Goal: Information Seeking & Learning: Compare options

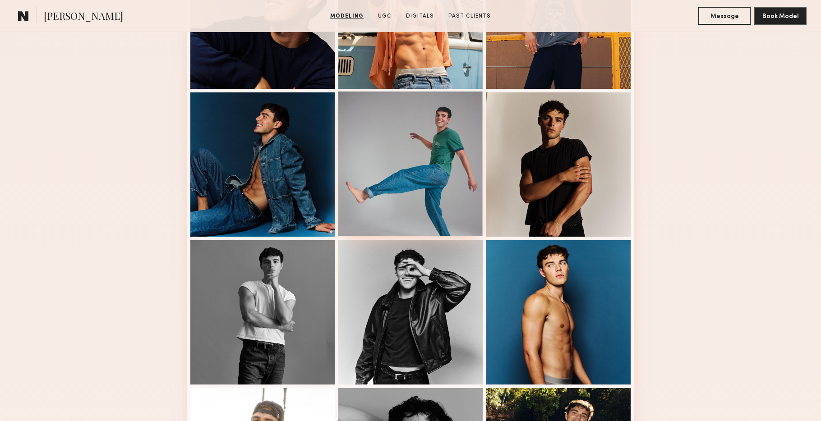
scroll to position [421, 0]
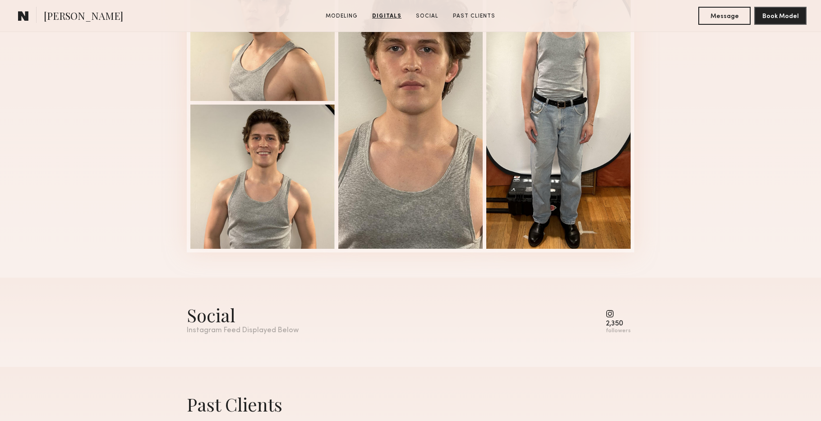
scroll to position [1109, 0]
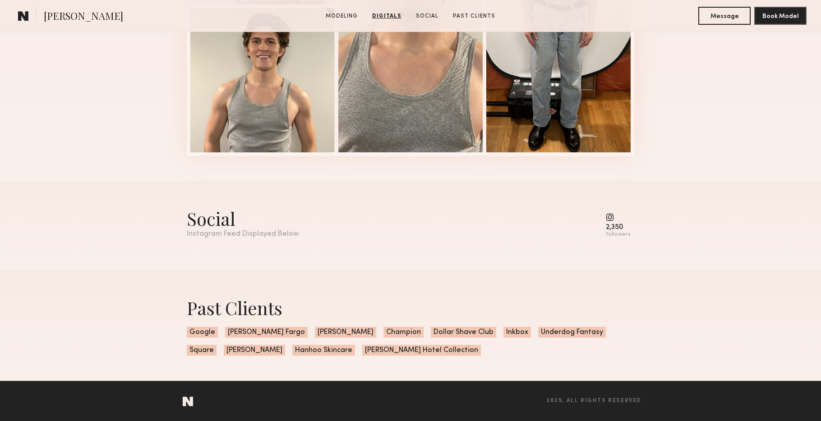
click at [612, 220] on common-icon at bounding box center [618, 217] width 25 height 8
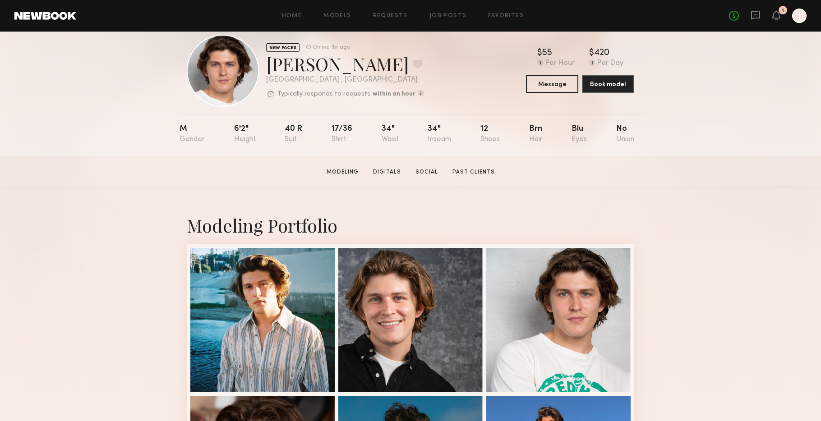
scroll to position [17, 0]
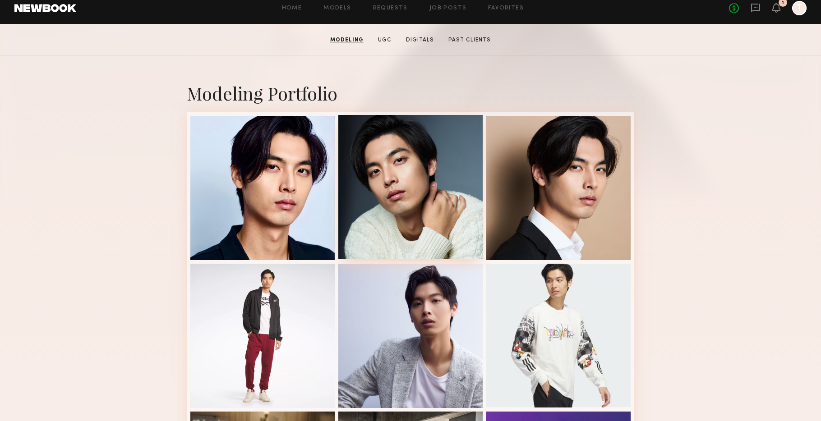
scroll to position [121, 0]
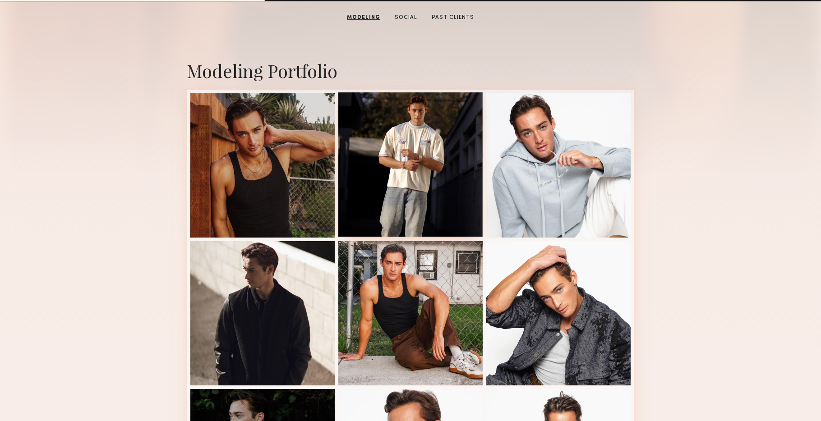
scroll to position [221, 0]
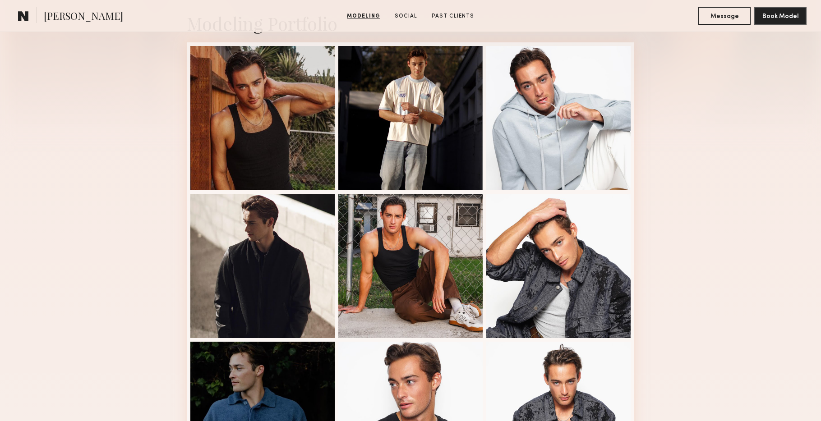
click at [67, 19] on span "Noah S." at bounding box center [83, 17] width 79 height 16
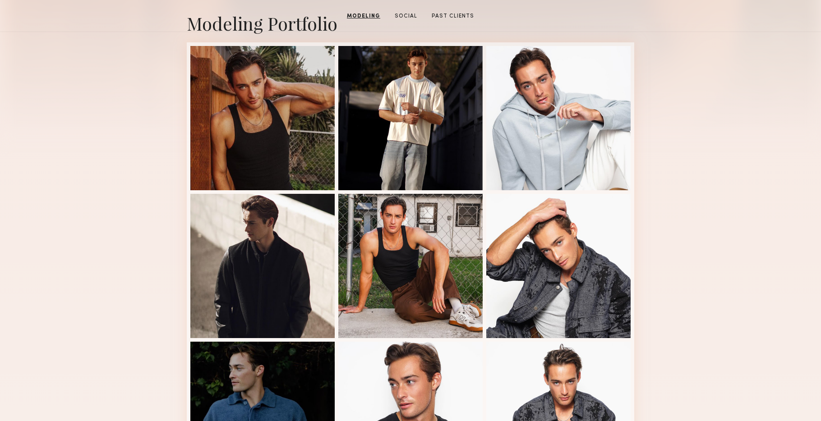
scroll to position [0, 0]
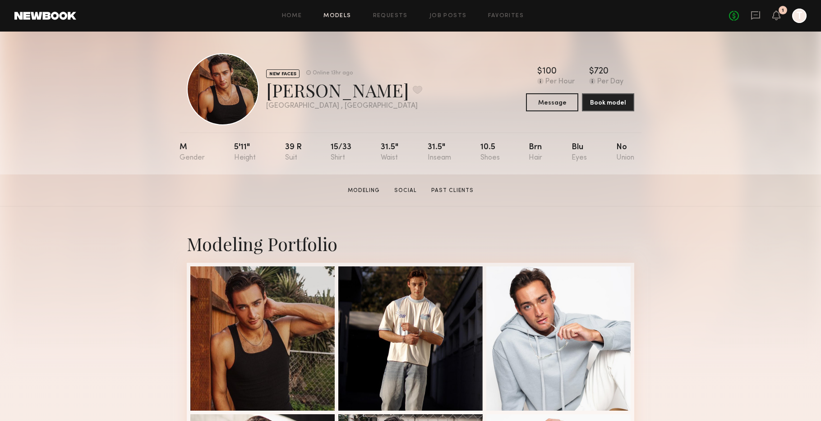
click at [336, 14] on link "Models" at bounding box center [337, 16] width 28 height 6
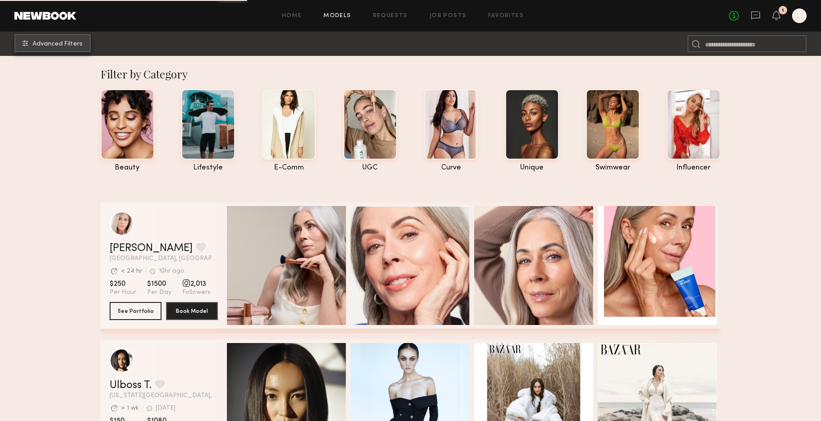
click at [66, 41] on span "Advanced Filters" at bounding box center [57, 44] width 50 height 6
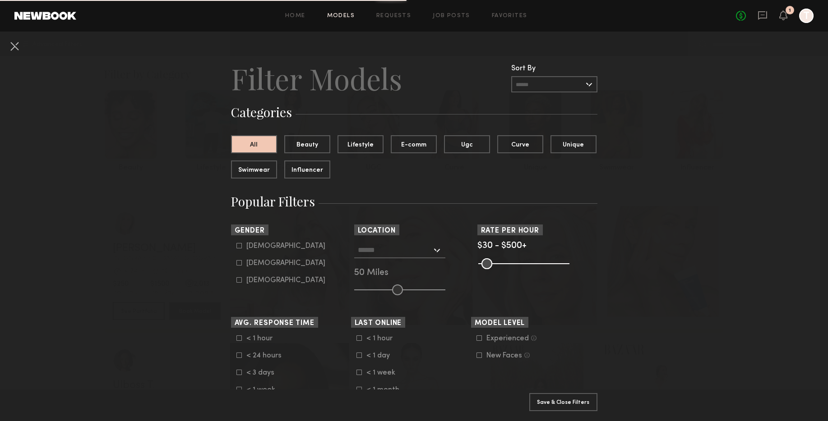
click at [251, 249] on div "Male" at bounding box center [285, 246] width 79 height 5
type input "*"
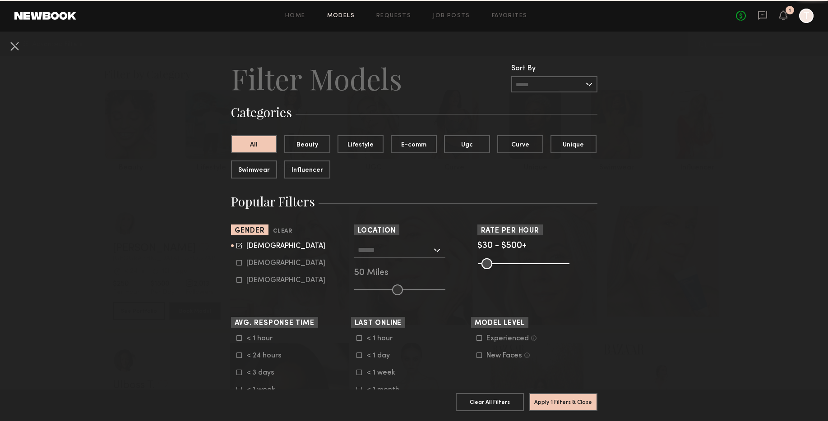
click at [433, 250] on div at bounding box center [399, 250] width 91 height 16
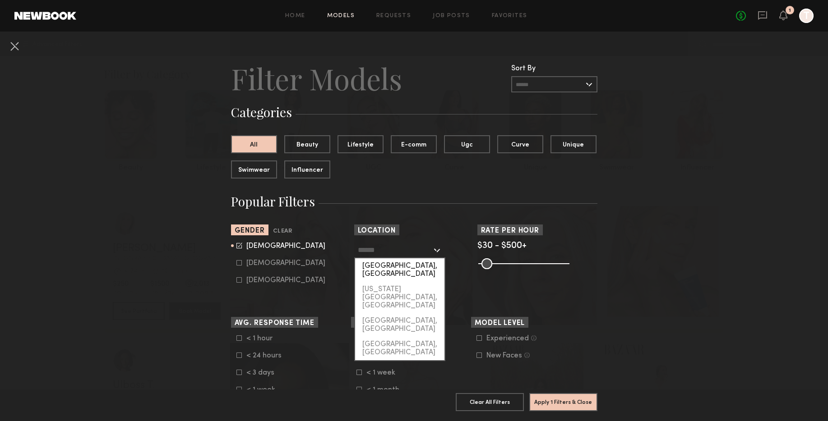
click at [410, 266] on div "[GEOGRAPHIC_DATA], [GEOGRAPHIC_DATA]" at bounding box center [399, 270] width 89 height 23
type input "**********"
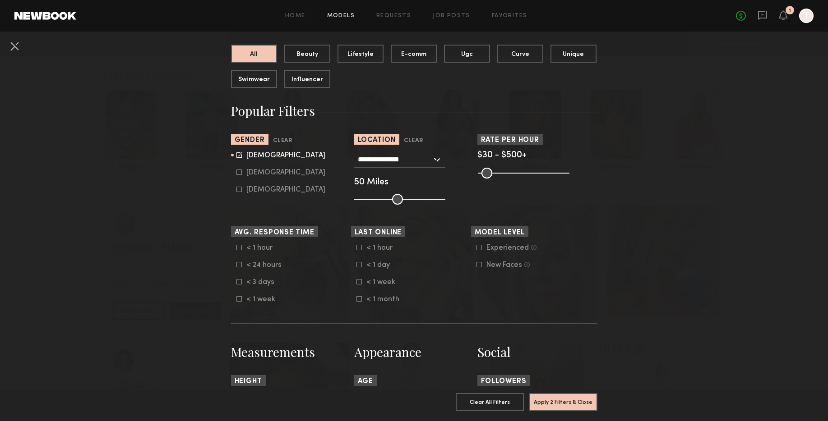
scroll to position [236, 0]
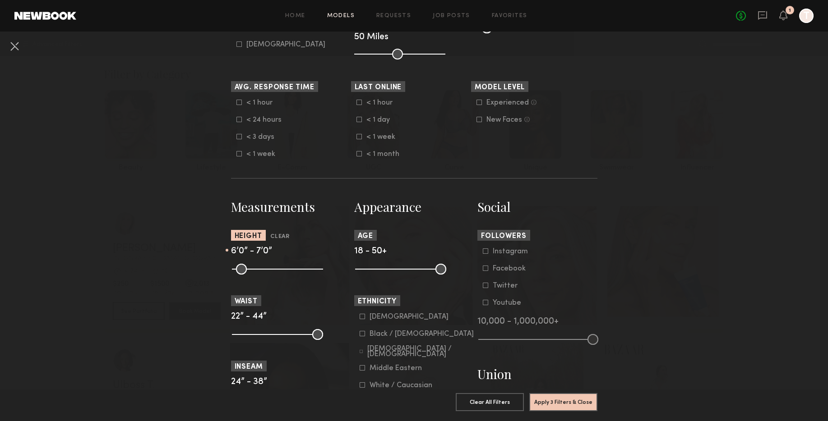
drag, startPoint x: 235, startPoint y: 266, endPoint x: 287, endPoint y: 278, distance: 54.3
type input "**"
click at [287, 275] on input "range" at bounding box center [277, 269] width 91 height 11
drag, startPoint x: 314, startPoint y: 271, endPoint x: 296, endPoint y: 275, distance: 18.1
type input "**"
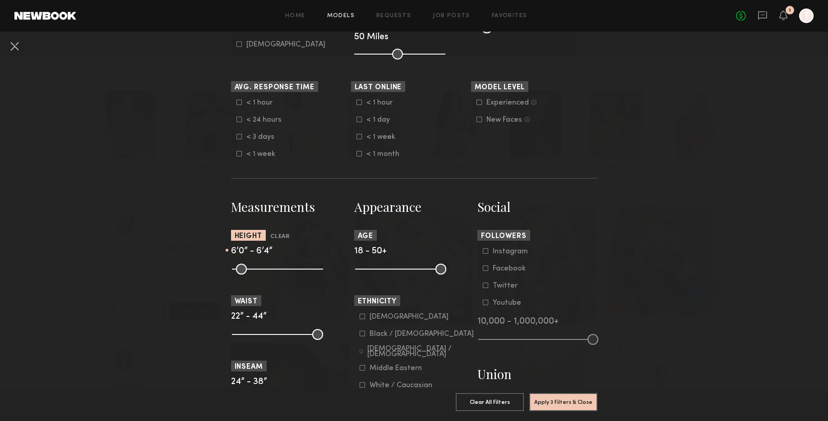
click at [296, 275] on input "range" at bounding box center [277, 269] width 91 height 11
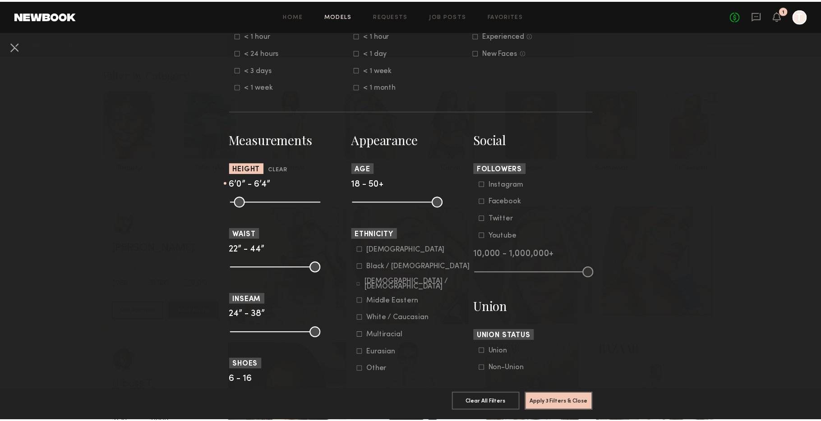
scroll to position [310, 0]
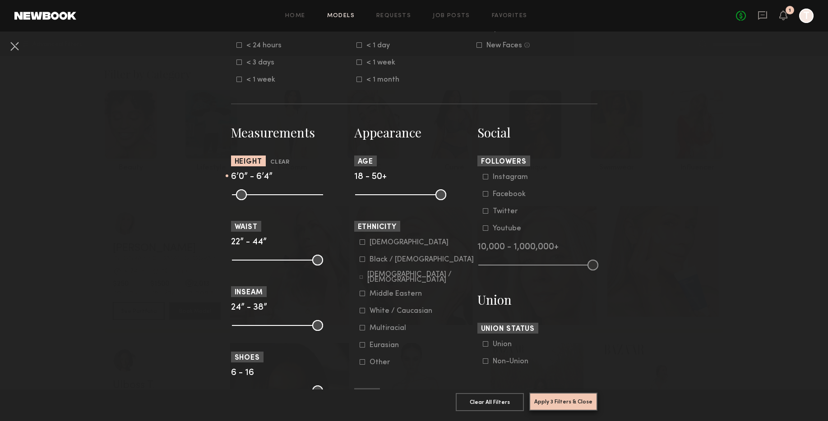
click at [558, 393] on button "Apply 3 Filters & Close" at bounding box center [563, 402] width 68 height 18
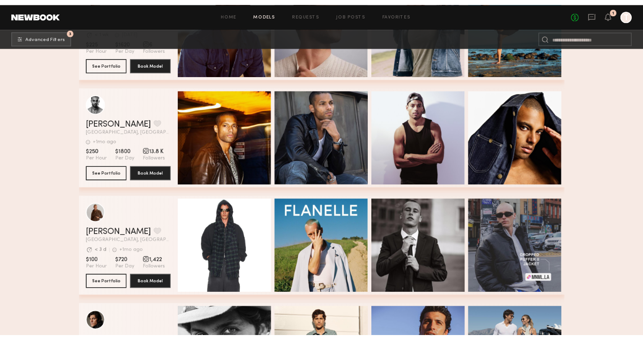
scroll to position [15659, 0]
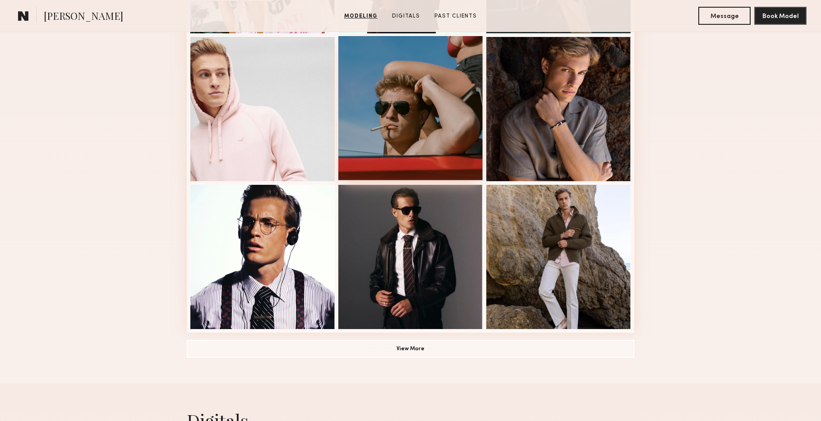
scroll to position [537, 0]
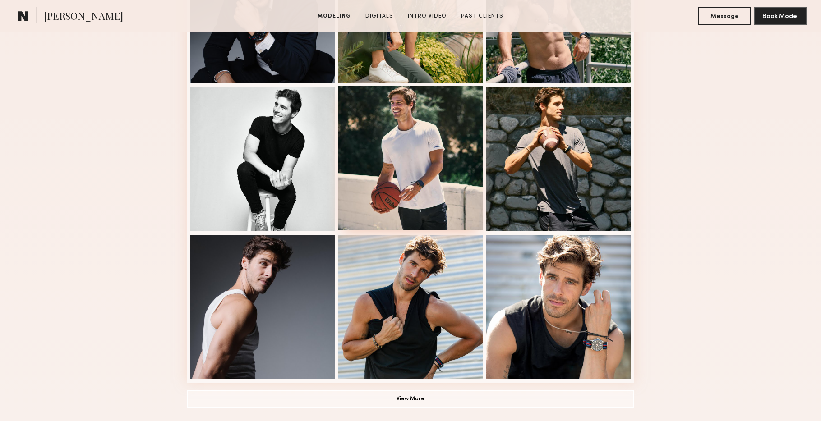
scroll to position [476, 0]
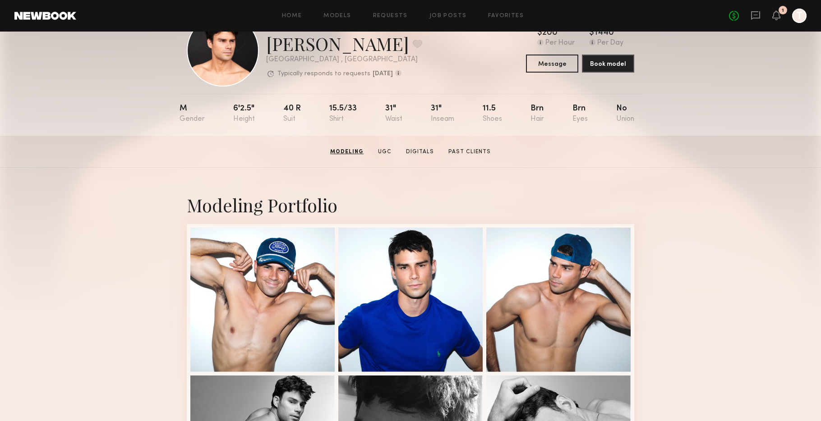
scroll to position [38, 0]
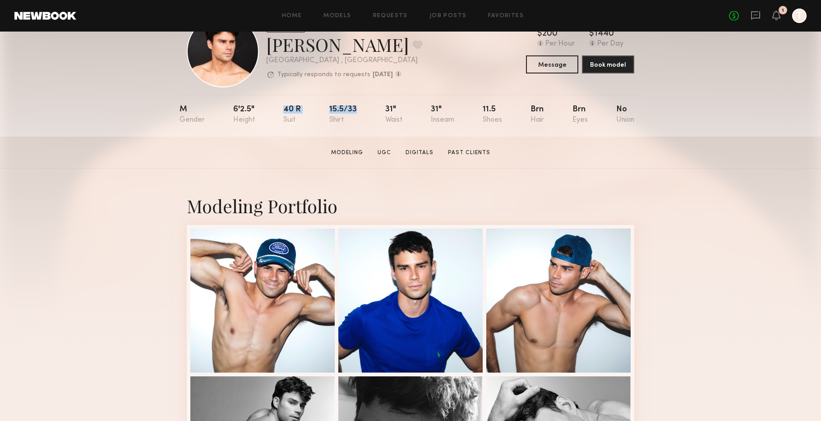
drag, startPoint x: 362, startPoint y: 107, endPoint x: 295, endPoint y: 104, distance: 67.3
click at [295, 104] on nb-model-profile-props "M 6'2.5" 40 r 15.5/33 31" 31" 11.5 Brn Brn No" at bounding box center [411, 116] width 462 height 42
click at [351, 115] on div "15.5/33" at bounding box center [343, 115] width 28 height 18
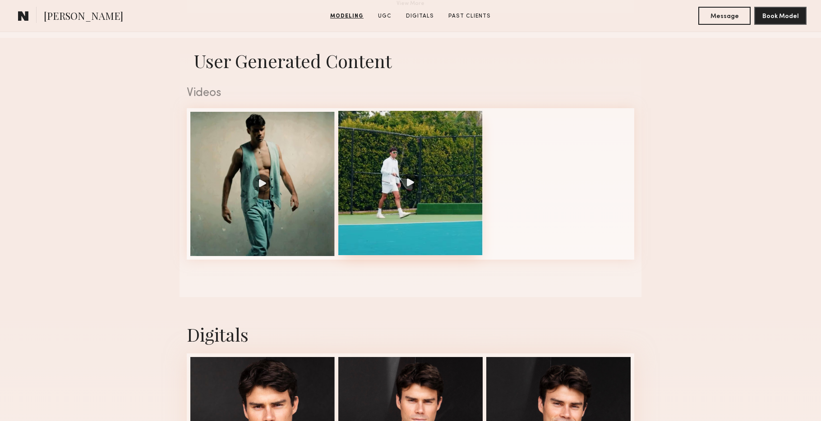
scroll to position [883, 0]
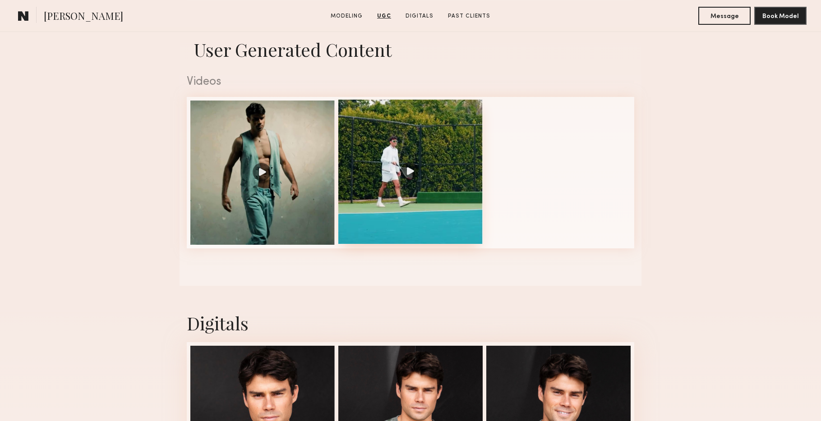
click at [414, 173] on div at bounding box center [410, 172] width 144 height 144
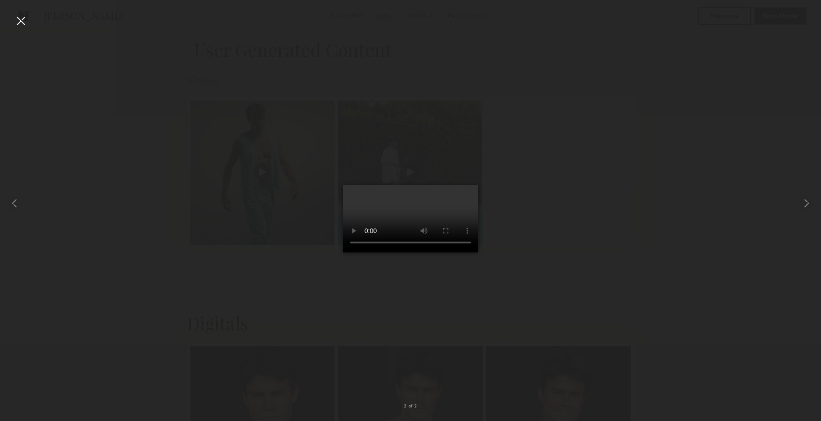
click at [24, 23] on div at bounding box center [21, 21] width 14 height 14
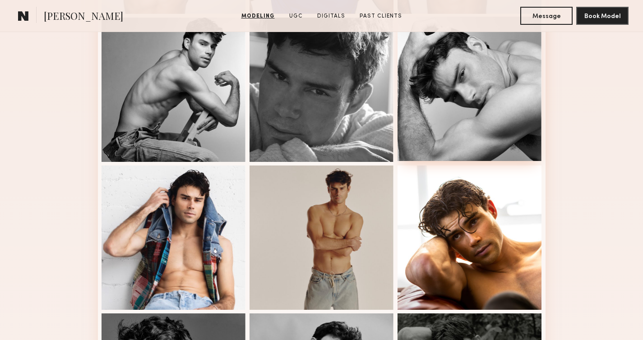
scroll to position [336, 0]
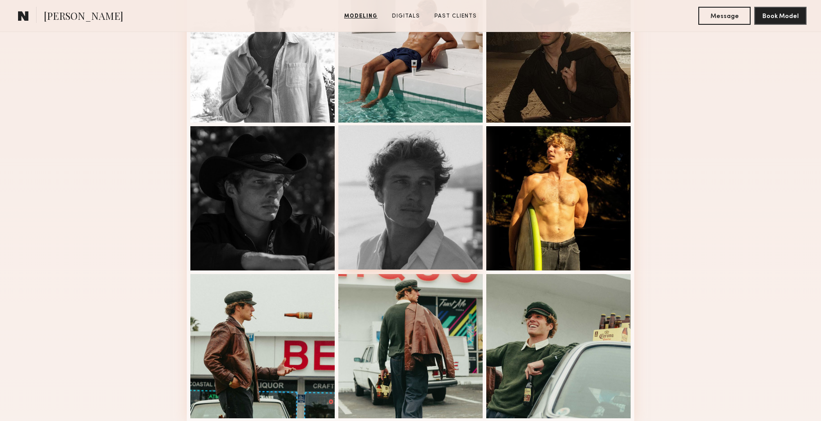
scroll to position [432, 0]
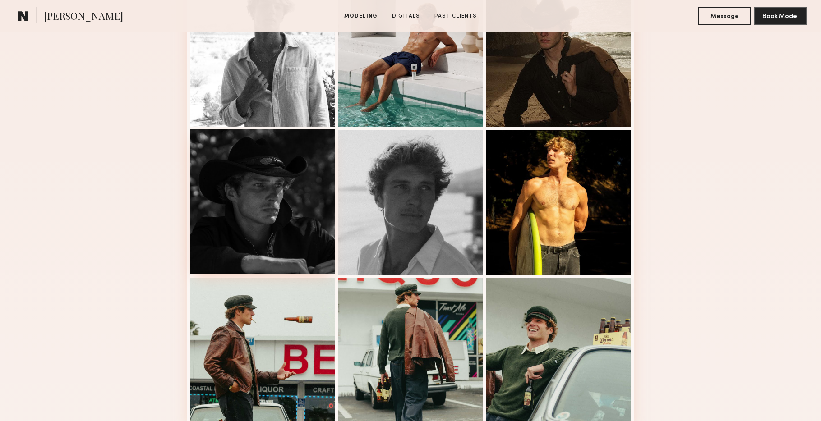
click at [276, 173] on div at bounding box center [262, 201] width 144 height 144
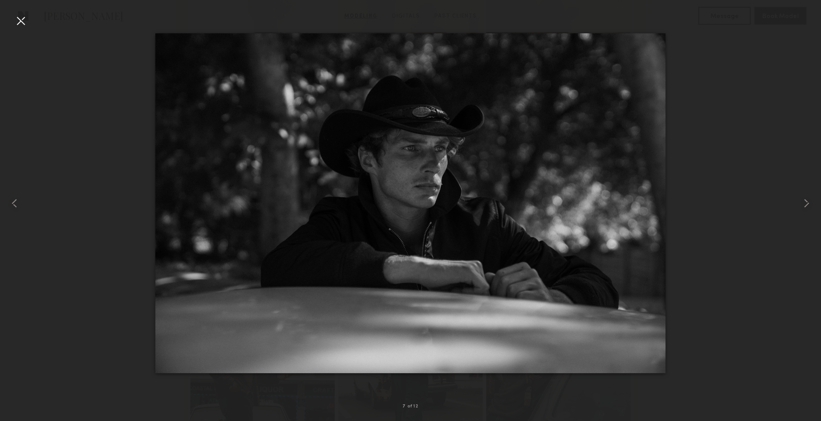
click at [16, 22] on div at bounding box center [21, 21] width 14 height 14
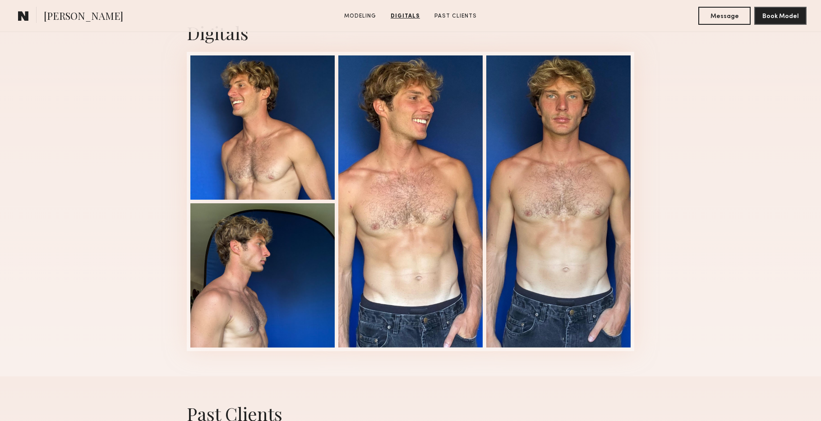
scroll to position [915, 0]
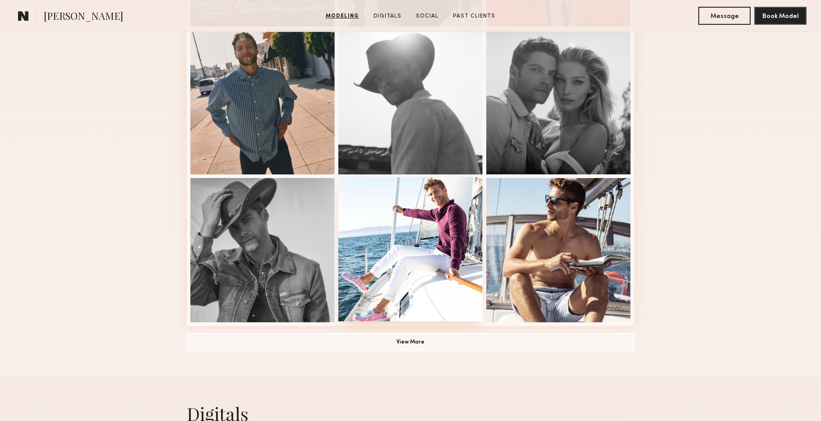
scroll to position [554, 0]
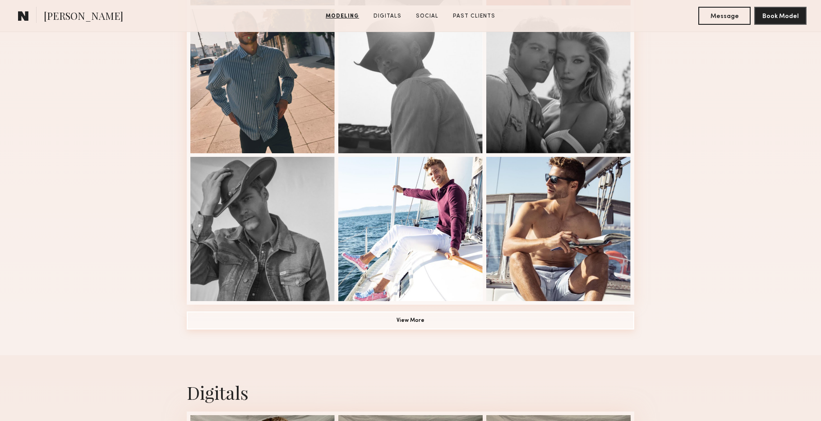
click at [409, 326] on button "View More" at bounding box center [411, 321] width 448 height 18
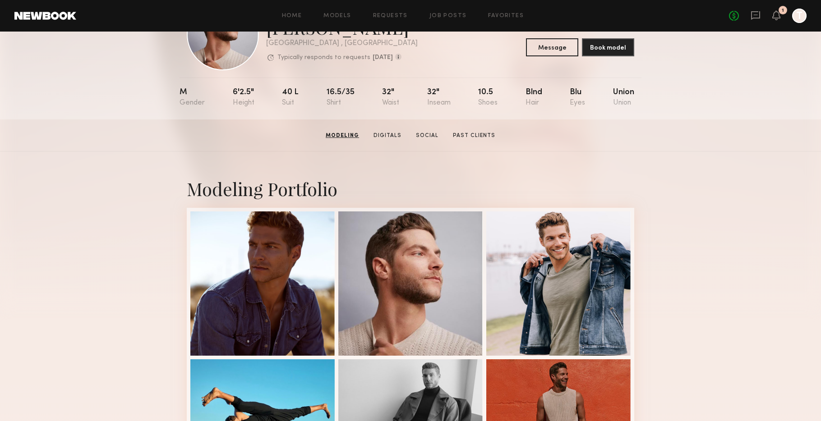
scroll to position [0, 0]
